Goal: Task Accomplishment & Management: Manage account settings

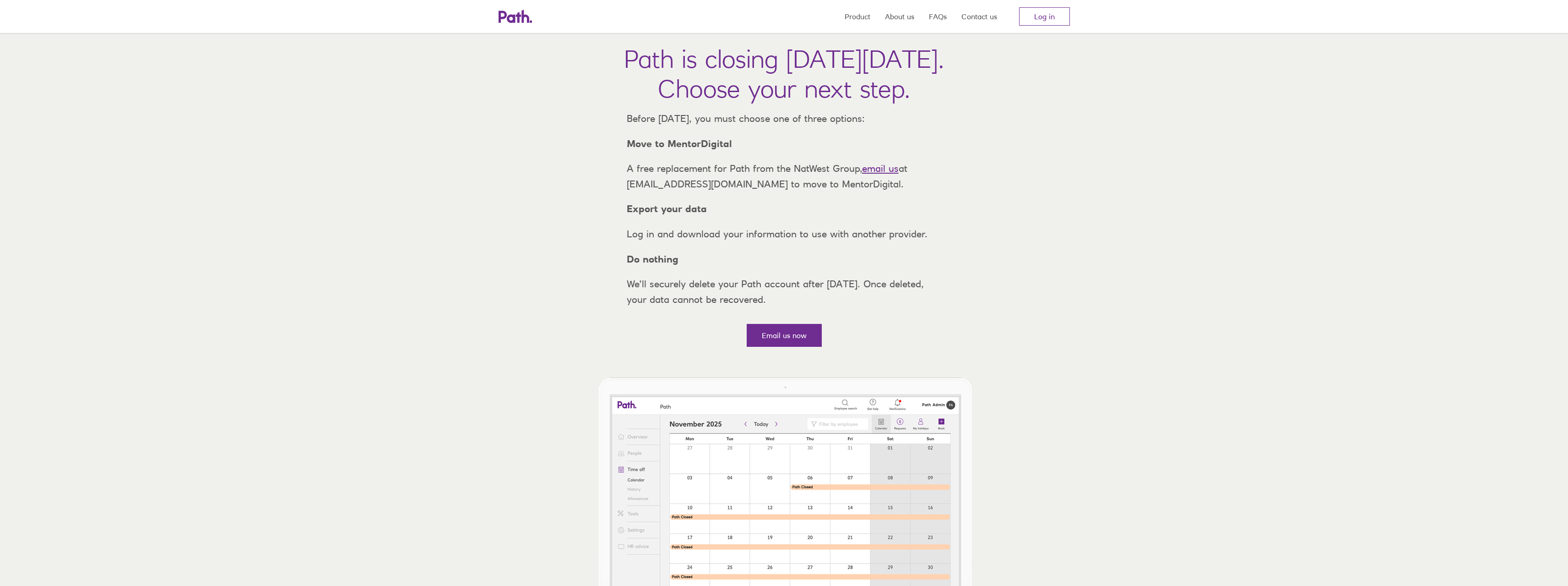
scroll to position [46, 0]
click at [1051, 15] on link "Log in" at bounding box center [1044, 17] width 51 height 18
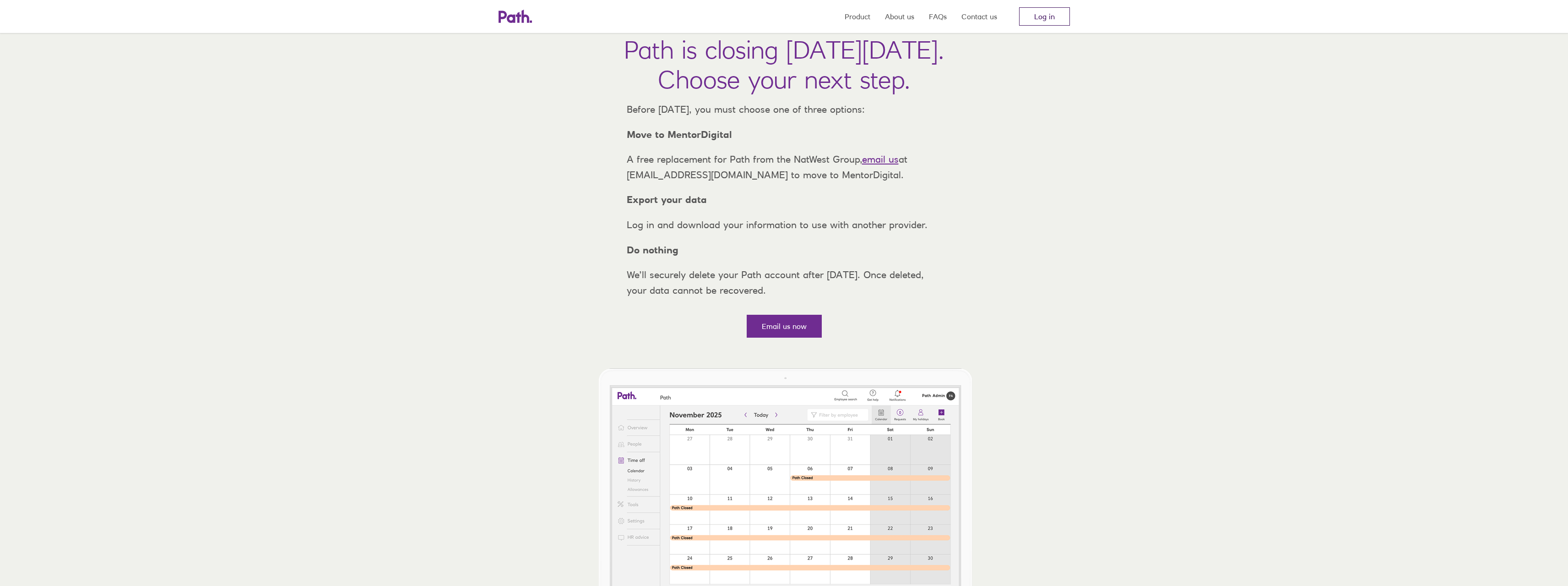
scroll to position [46, 0]
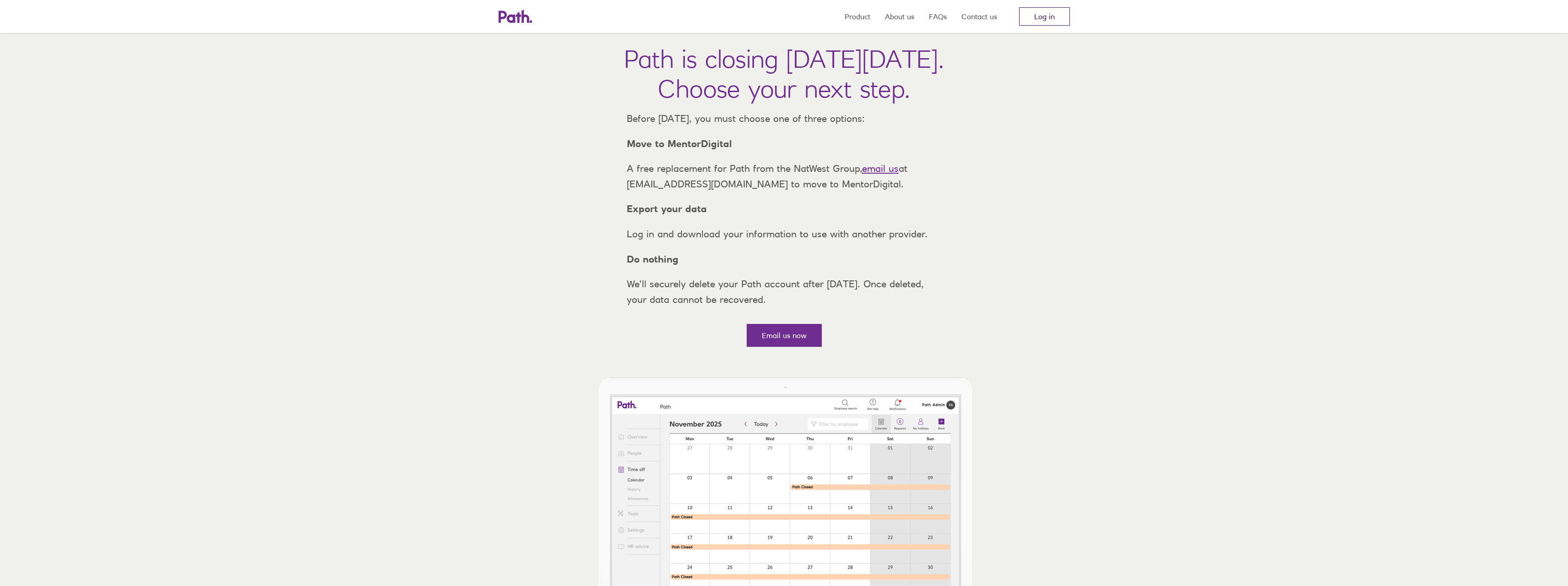
click at [1049, 12] on link "Log in" at bounding box center [1044, 17] width 51 height 18
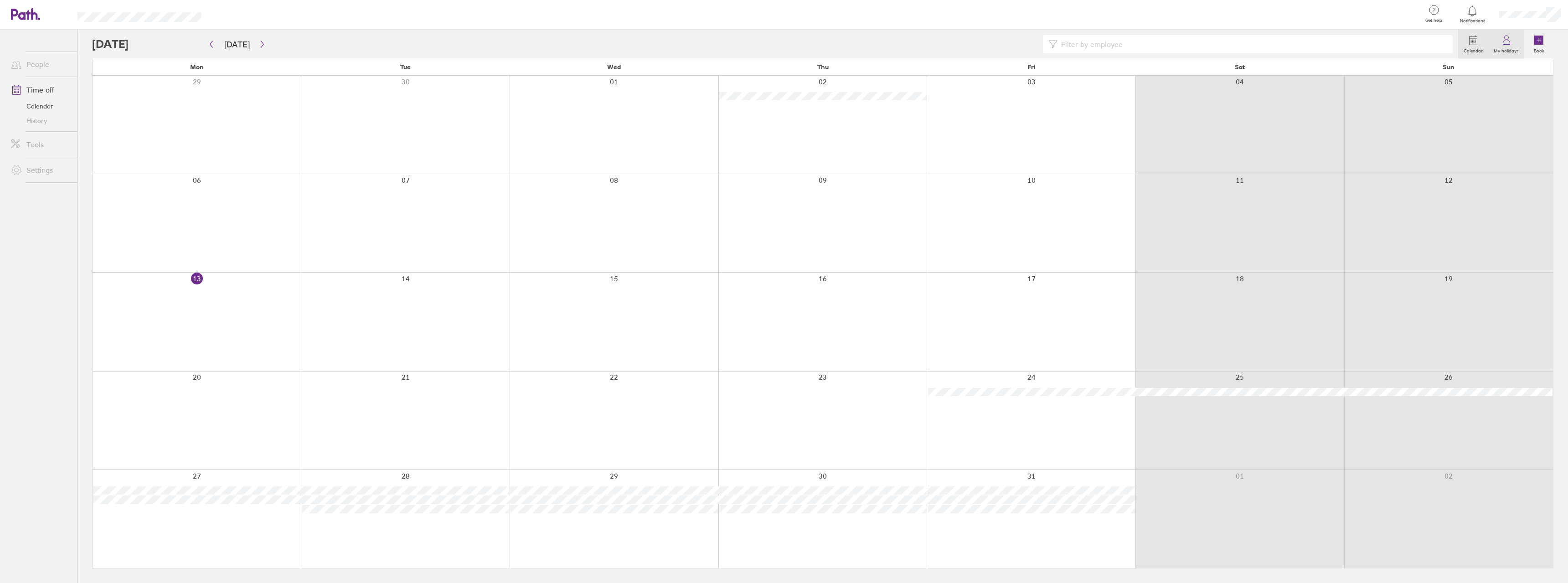
click at [1500, 50] on label "My holidays" at bounding box center [1506, 49] width 36 height 8
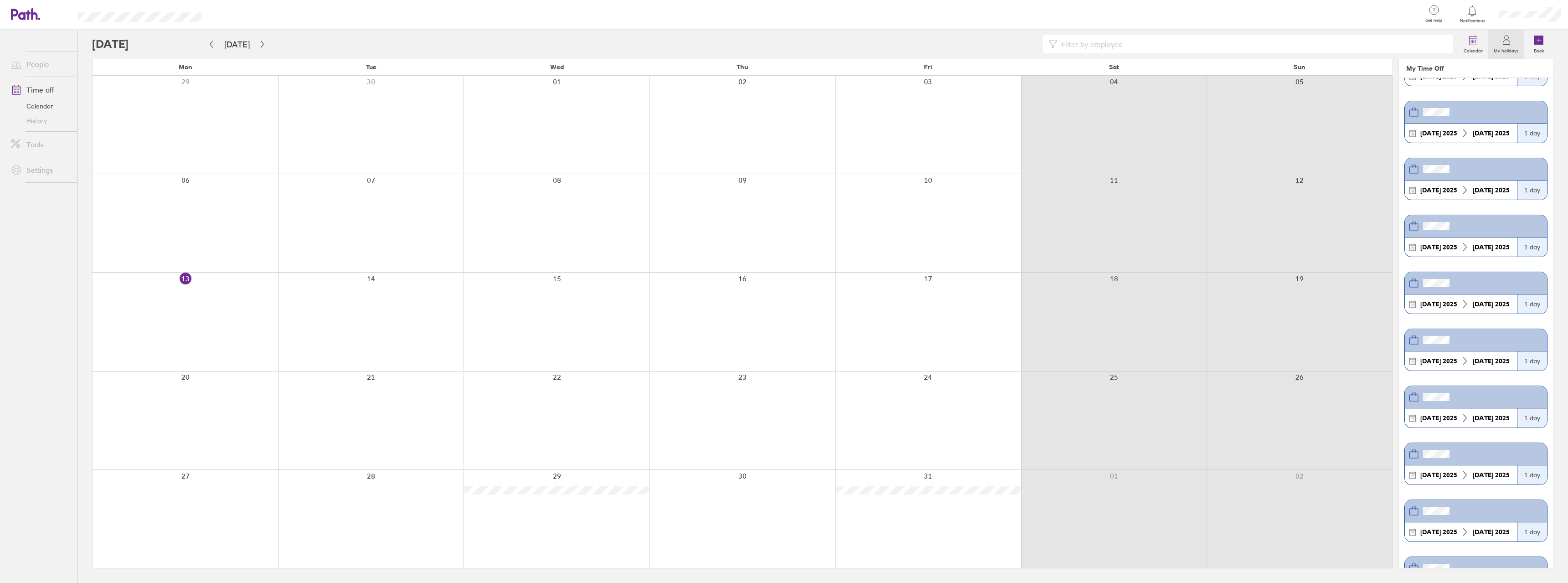
scroll to position [91, 0]
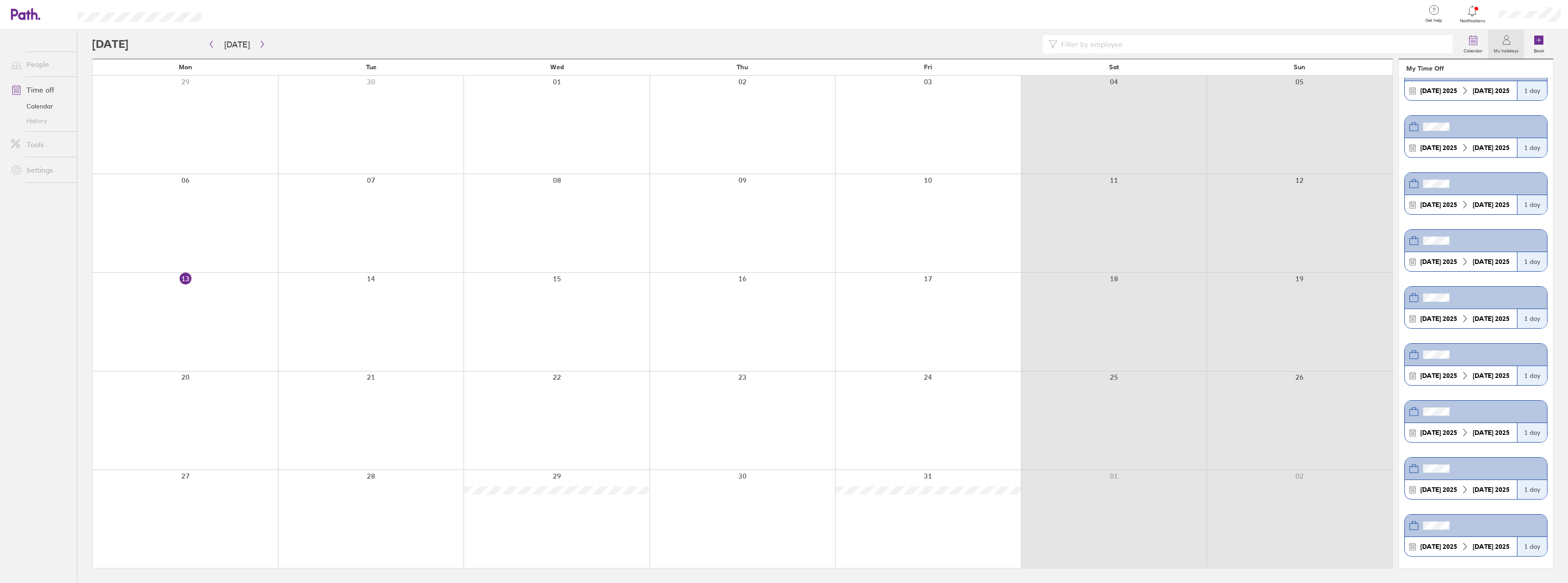
click at [1433, 259] on strong "[DATE]" at bounding box center [1430, 261] width 21 height 8
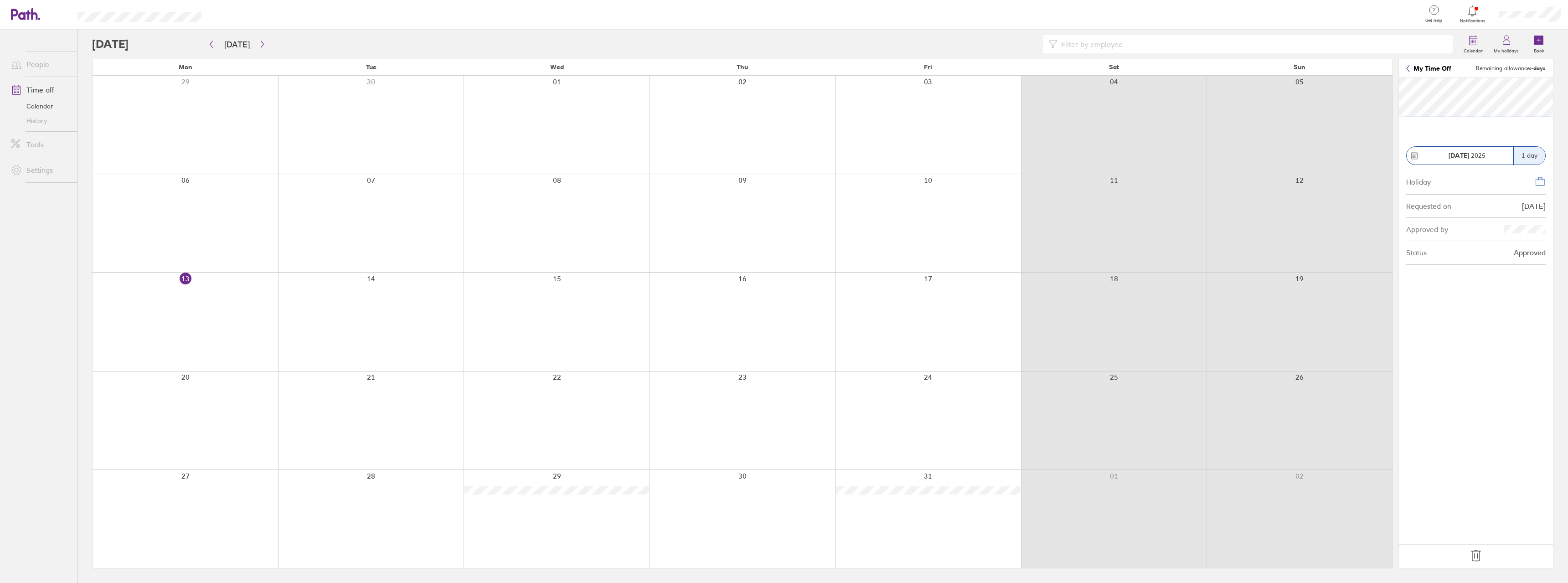
click at [1480, 558] on icon at bounding box center [1476, 556] width 15 height 15
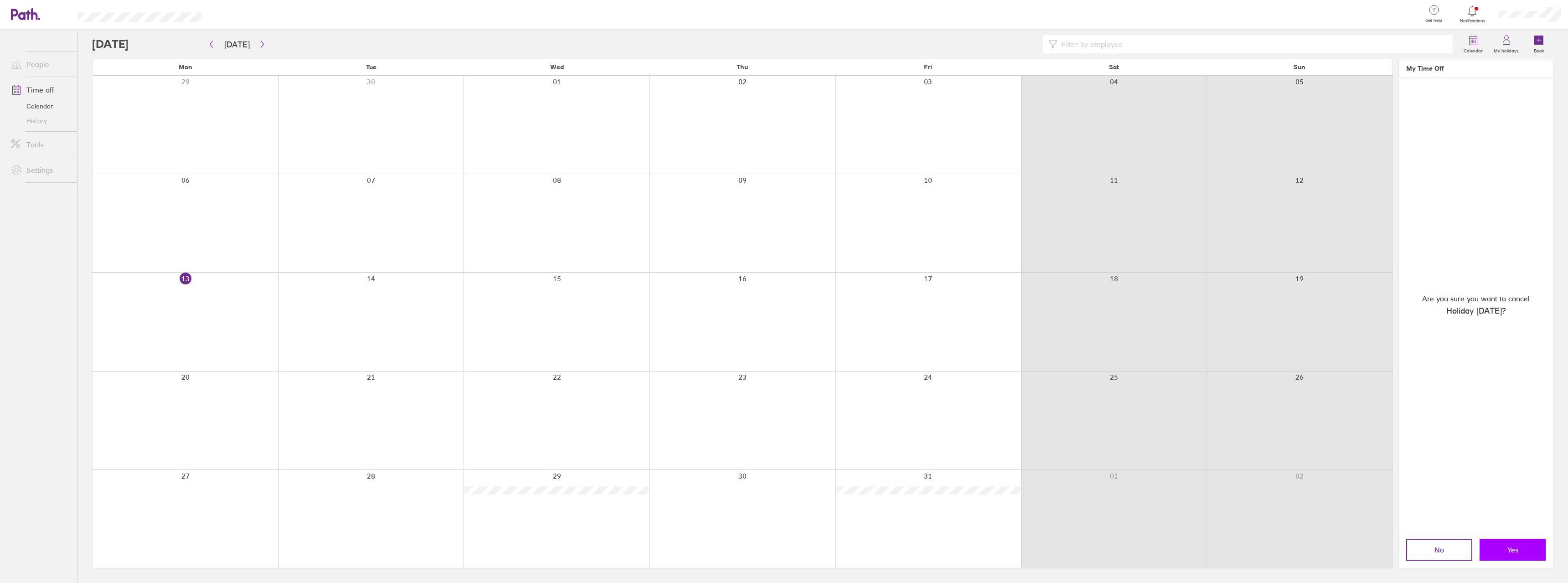
click at [1492, 546] on button "Yes" at bounding box center [1513, 550] width 66 height 22
